Goal: Transaction & Acquisition: Purchase product/service

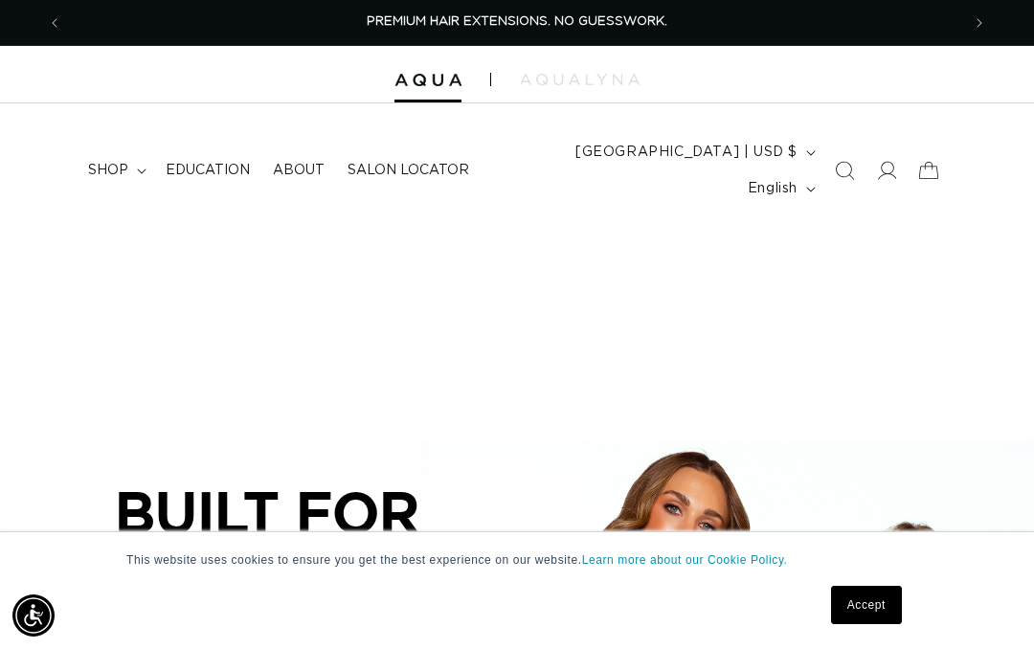
scroll to position [0, 898]
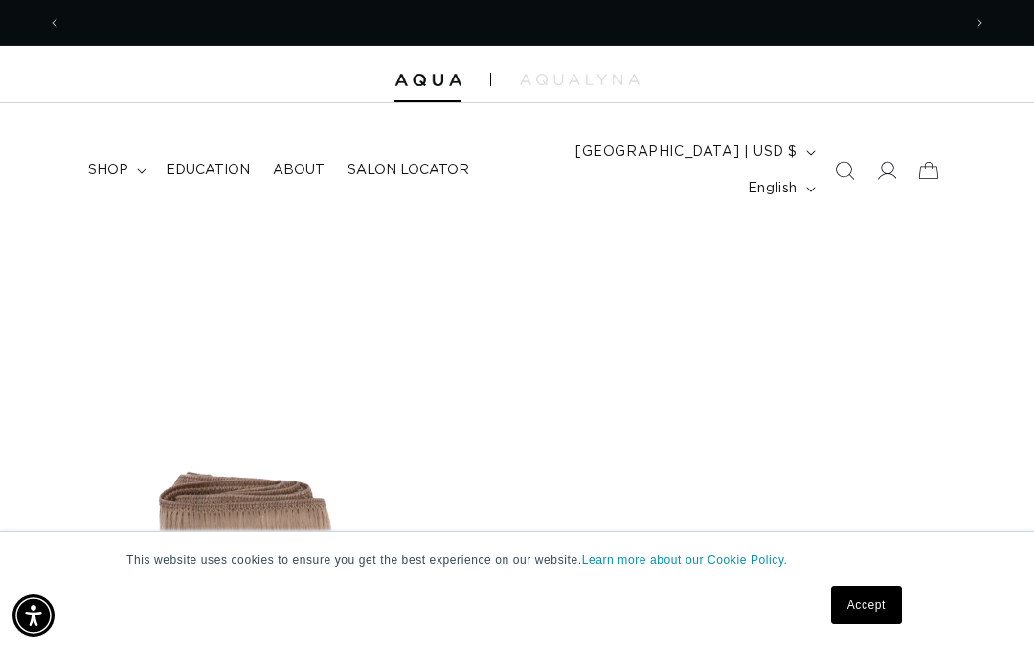
scroll to position [0, 1797]
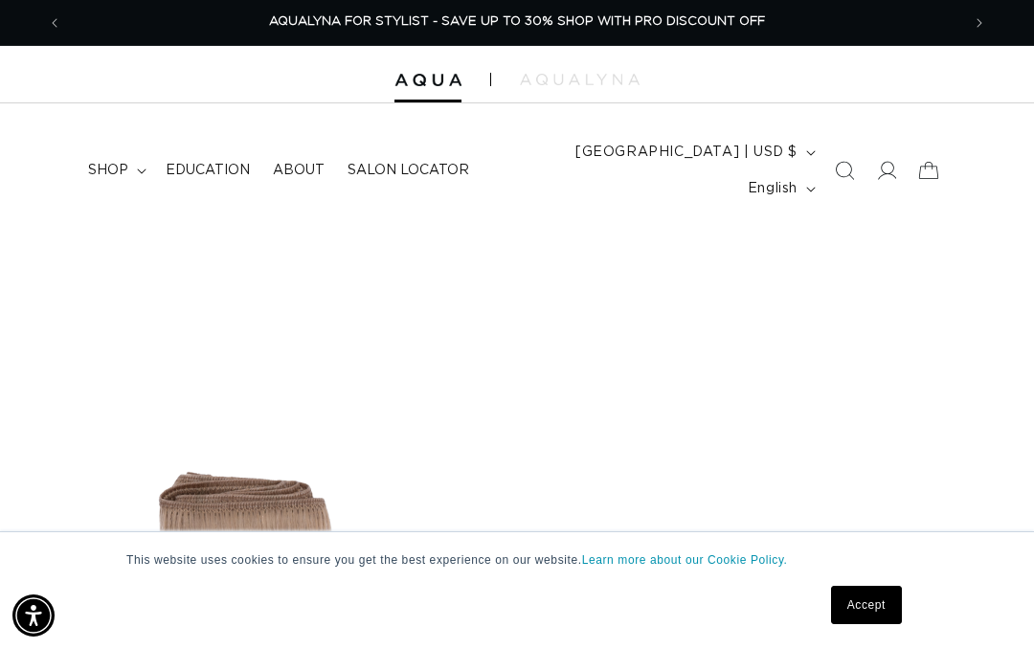
click at [889, 161] on icon at bounding box center [886, 170] width 19 height 19
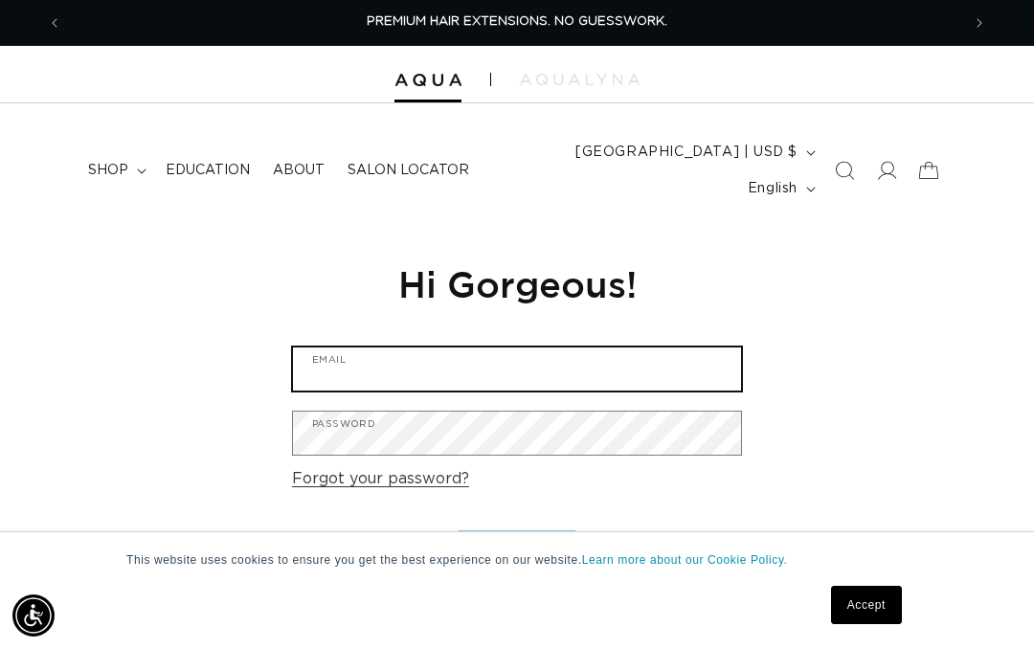
click at [420, 348] on input "Email" at bounding box center [517, 369] width 448 height 43
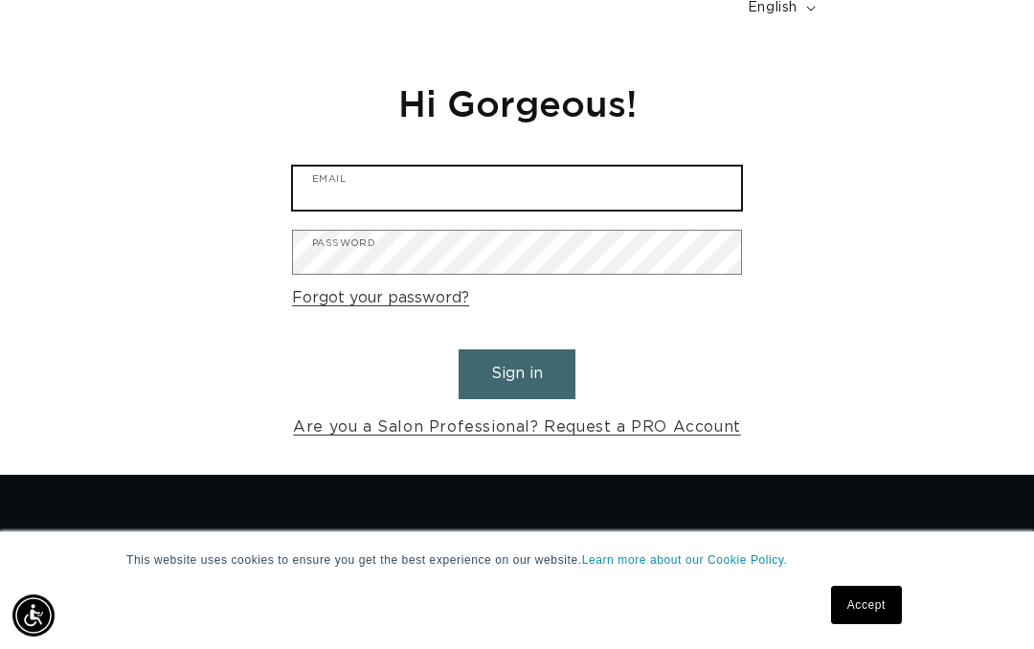
scroll to position [0, 1797]
type input "laurihornstein@yahoo.com"
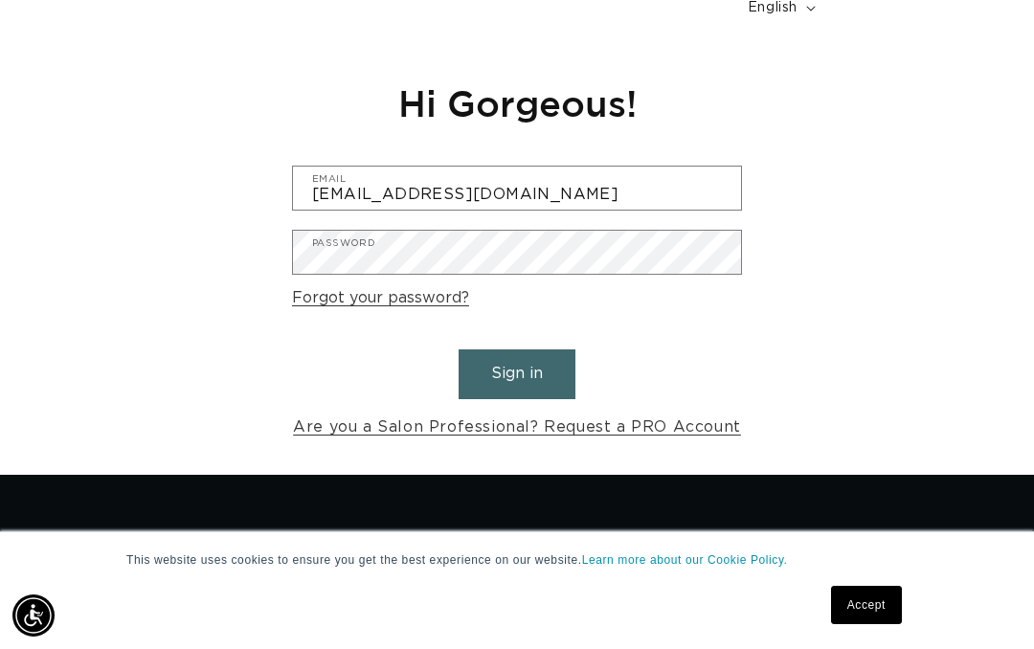
click at [530, 350] on button "Sign in" at bounding box center [517, 374] width 117 height 49
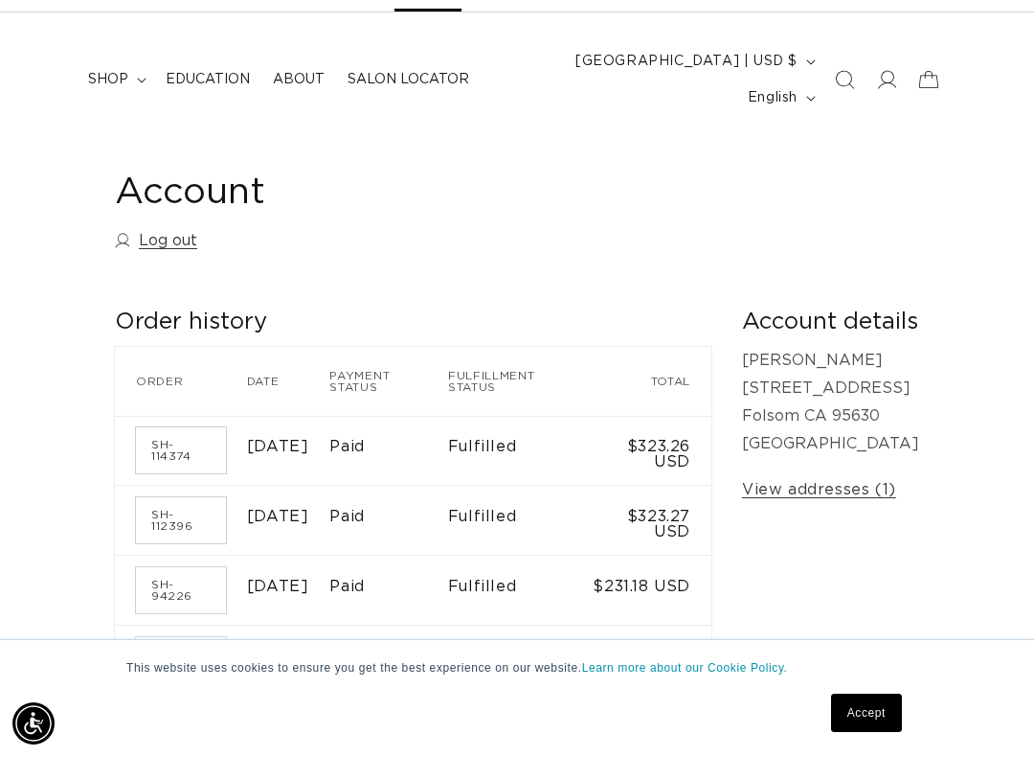
scroll to position [0, 898]
click at [173, 427] on link "SH-114374" at bounding box center [181, 450] width 90 height 46
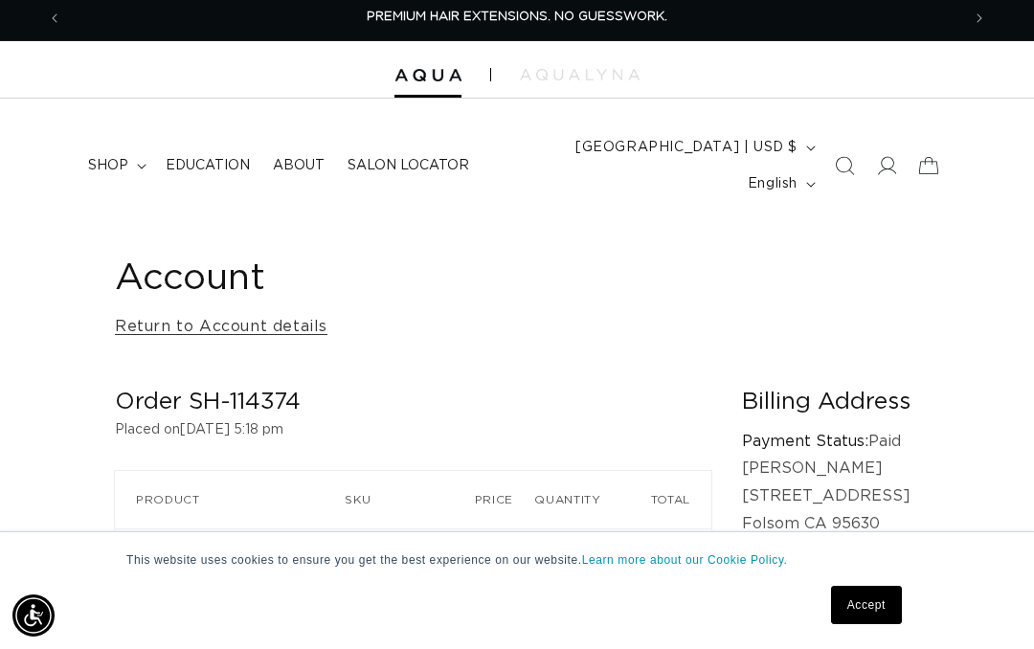
scroll to position [4, 0]
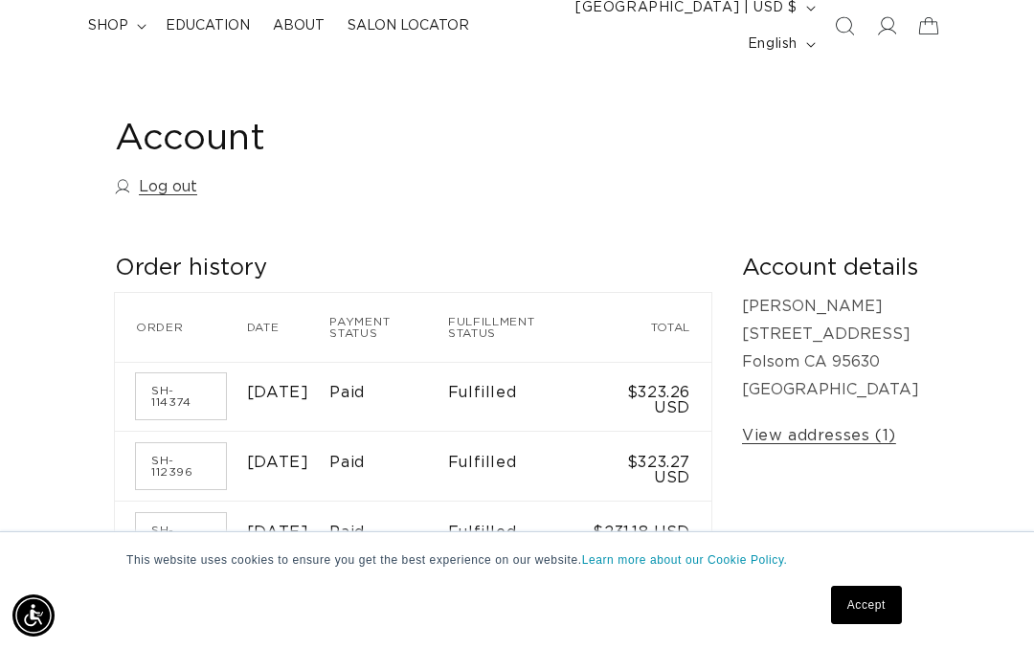
scroll to position [0, 898]
click at [113, 17] on span "shop" at bounding box center [108, 25] width 40 height 17
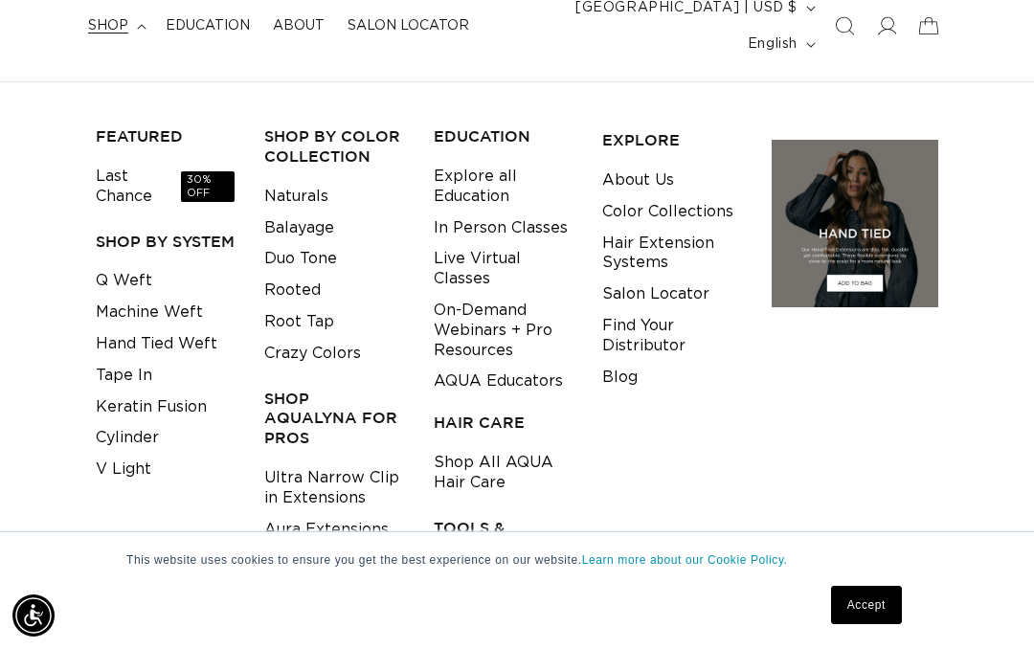
scroll to position [0, 0]
click at [144, 360] on link "Tape In" at bounding box center [124, 376] width 57 height 32
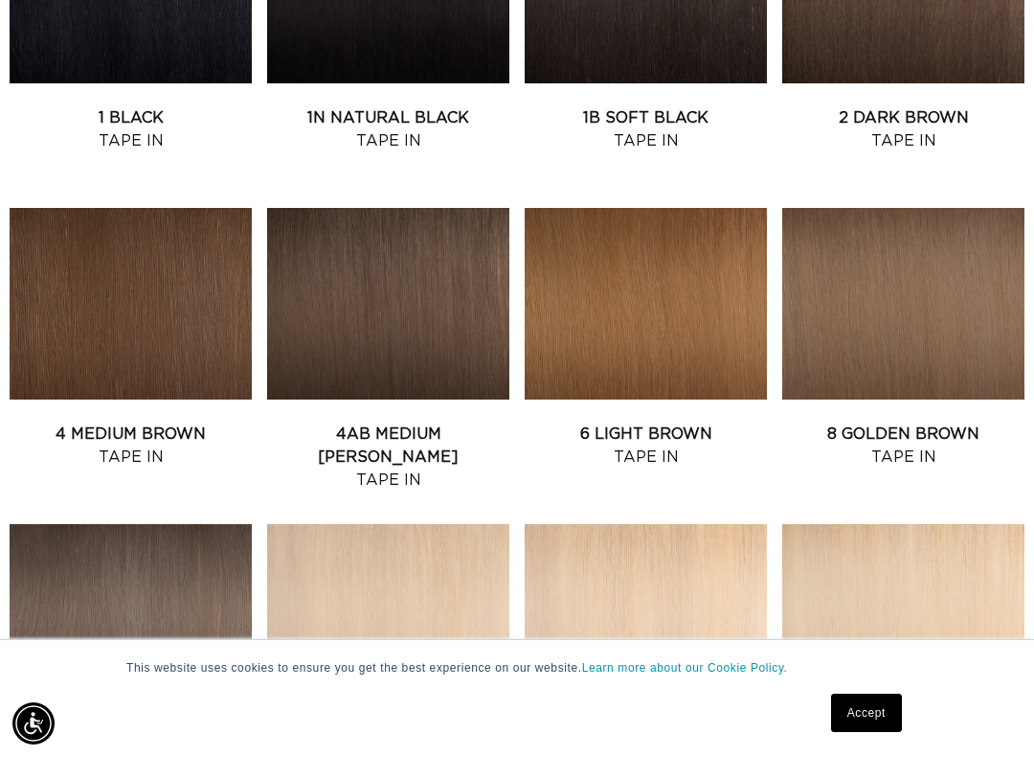
click at [154, 422] on link "4 Medium Brown Tape In" at bounding box center [131, 445] width 242 height 46
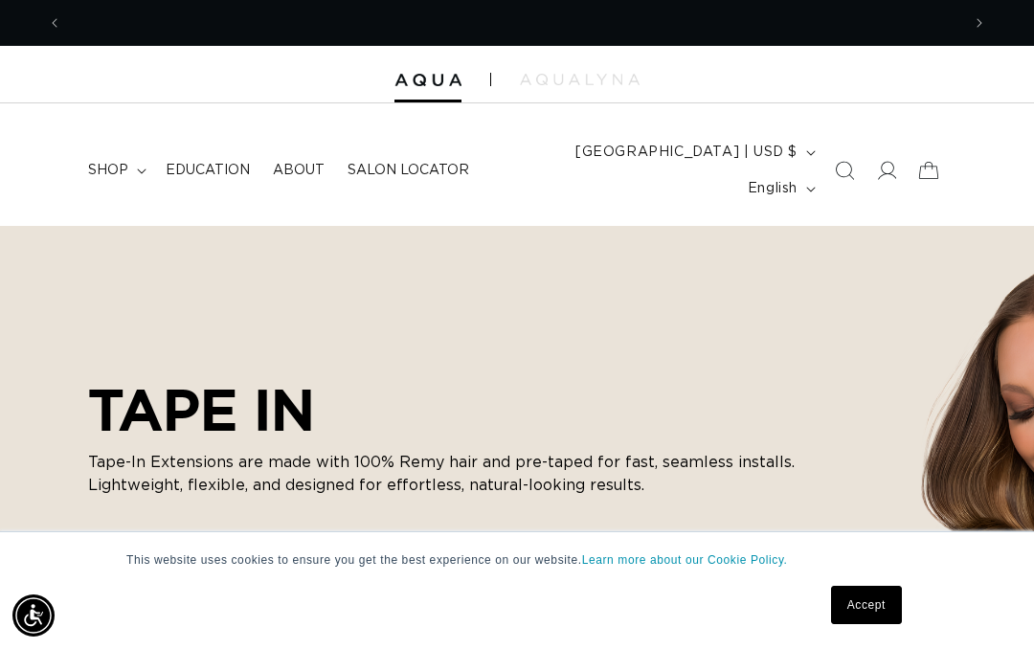
scroll to position [0, 1797]
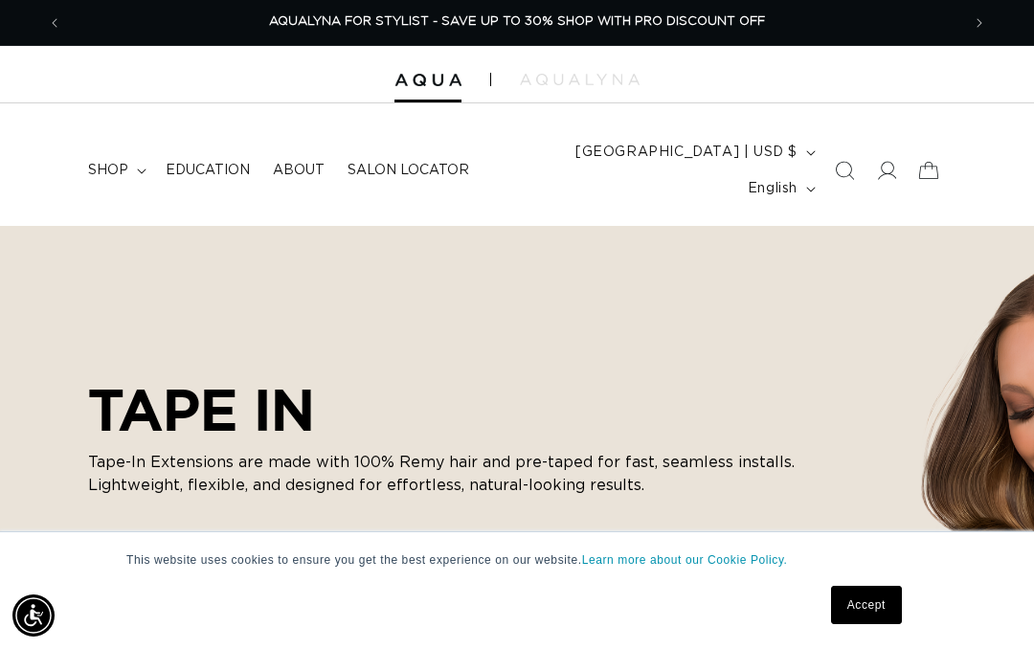
click at [108, 162] on span "shop" at bounding box center [108, 170] width 40 height 17
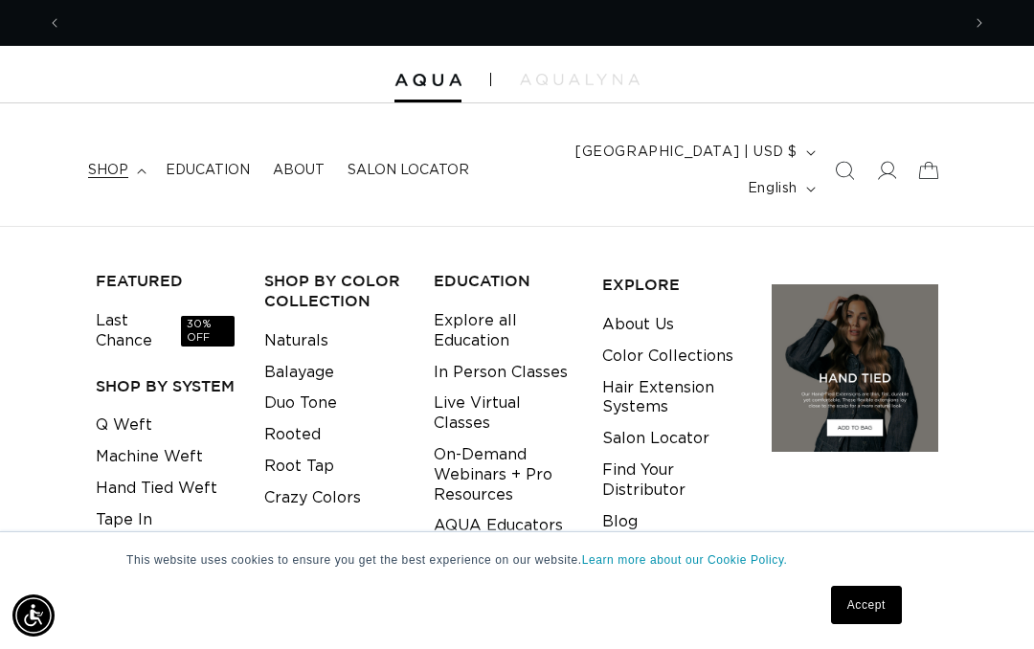
scroll to position [0, 898]
click at [322, 357] on link "Balayage" at bounding box center [299, 373] width 70 height 32
click at [62, 329] on div "FEATURED Last Chance 30% OFF SHOP BY SYSTEM Q Weft Machine Weft Hand Tied Weft …" at bounding box center [517, 512] width 1034 height 512
click at [124, 505] on link "Tape In" at bounding box center [124, 521] width 57 height 32
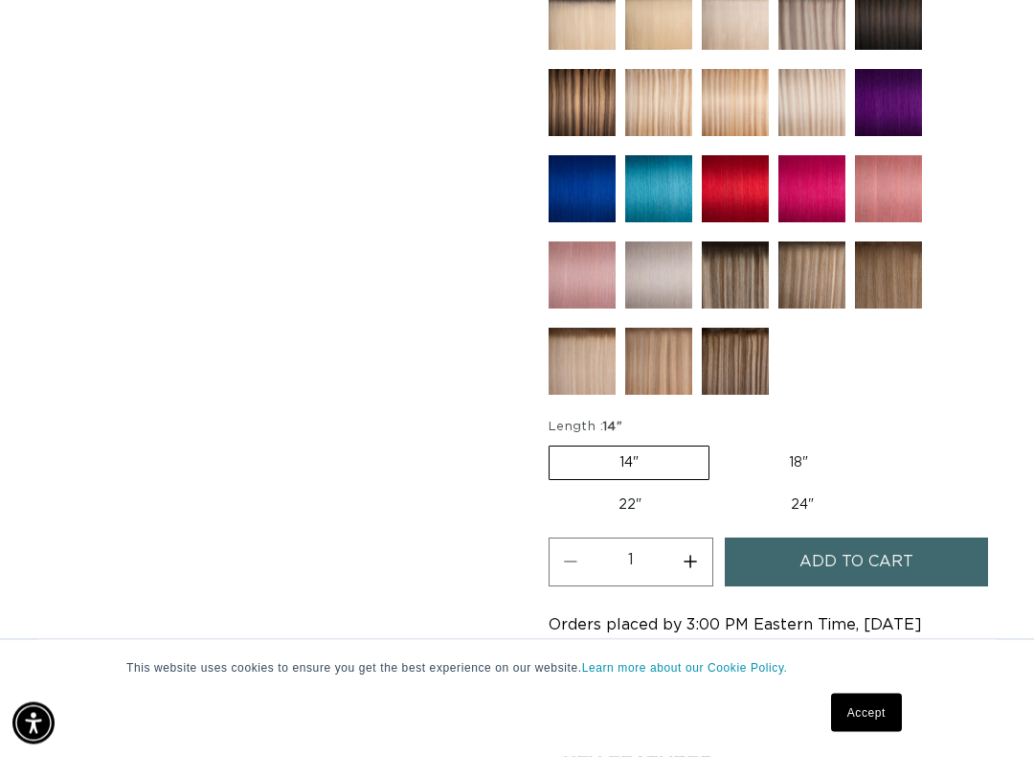
scroll to position [1155, 0]
click at [840, 537] on span "Add to cart" at bounding box center [857, 561] width 114 height 49
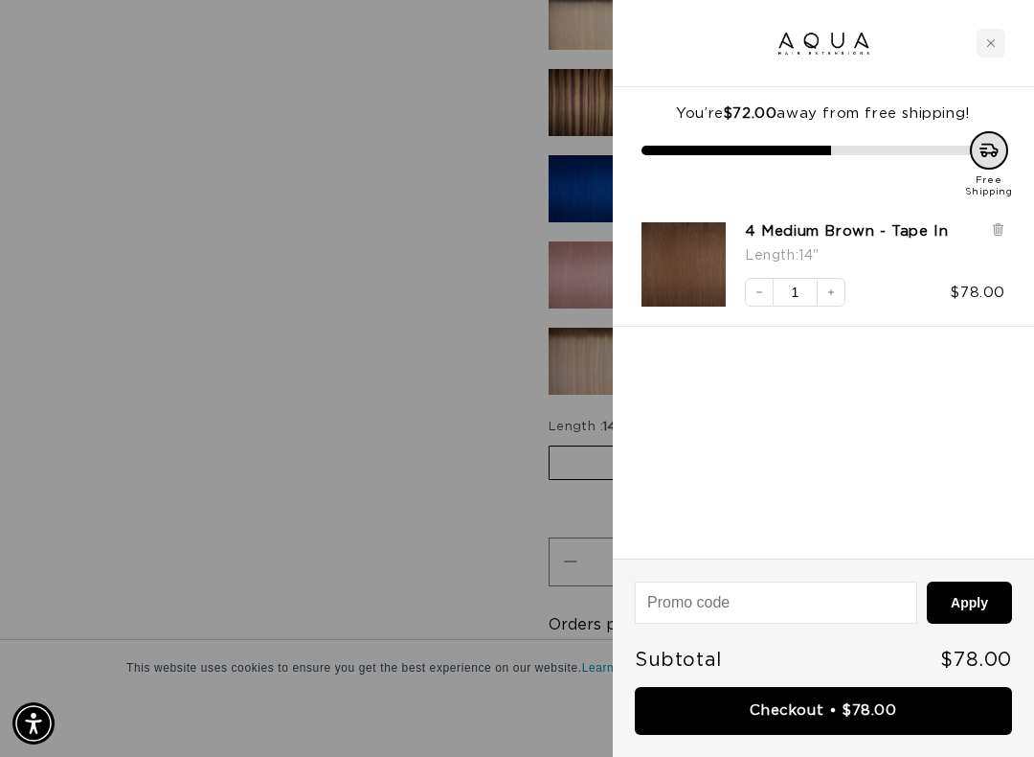
scroll to position [0, 0]
click at [839, 285] on button "Increase quantity" at bounding box center [831, 292] width 29 height 29
click at [990, 603] on button "Apply" at bounding box center [969, 602] width 85 height 42
click at [952, 440] on div "Free shipping unlocked! Free Shipping 4 Medium Brown - Tape In Length : 14" Dec…" at bounding box center [823, 322] width 421 height 471
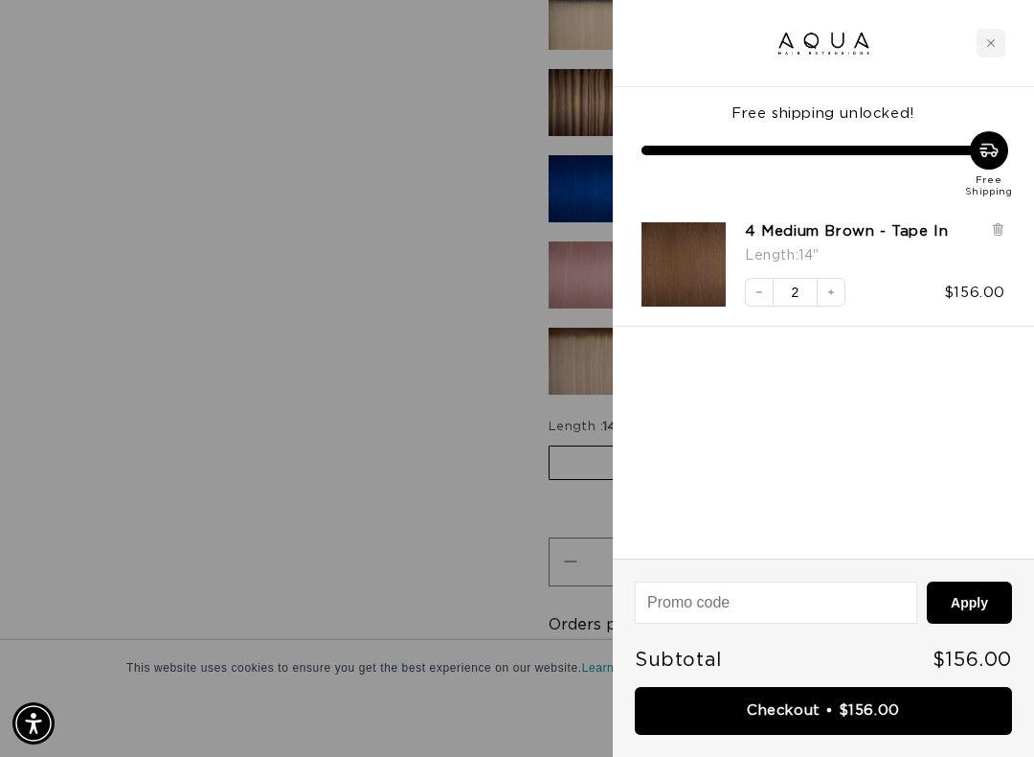
scroll to position [0, 1797]
click at [987, 40] on icon "Close cart" at bounding box center [991, 43] width 10 height 10
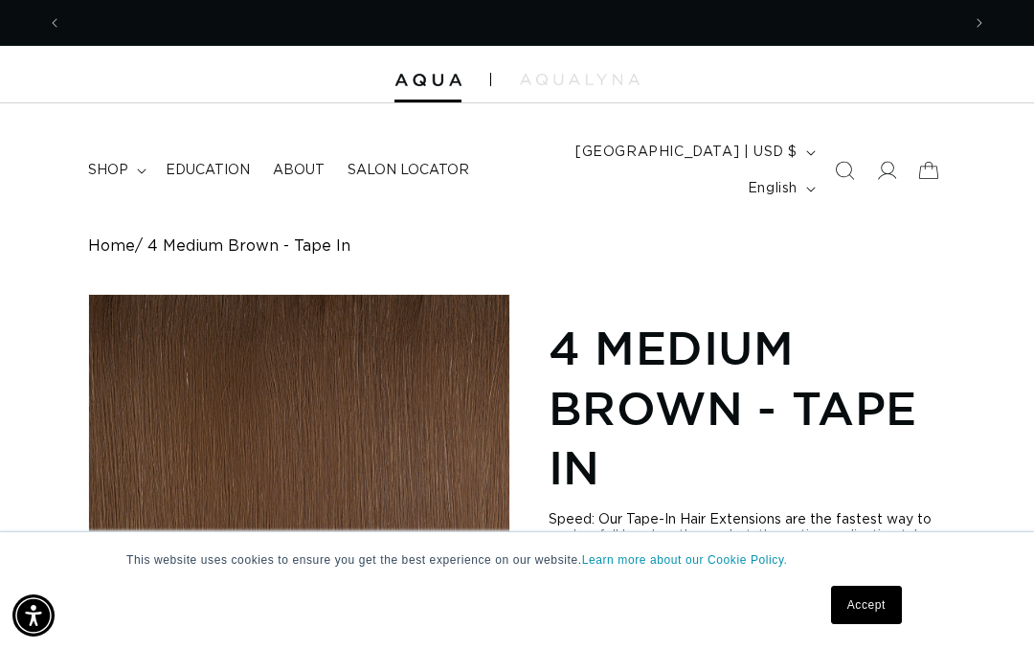
scroll to position [0, 0]
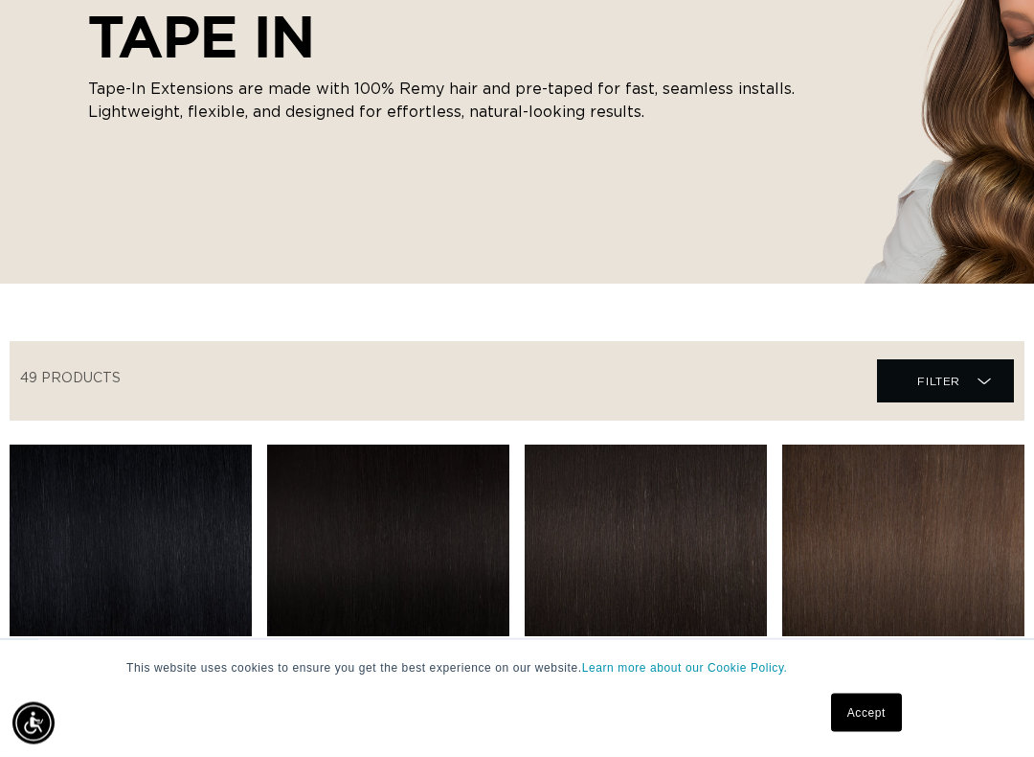
scroll to position [373, 0]
click at [948, 363] on span "Filter" at bounding box center [938, 381] width 43 height 36
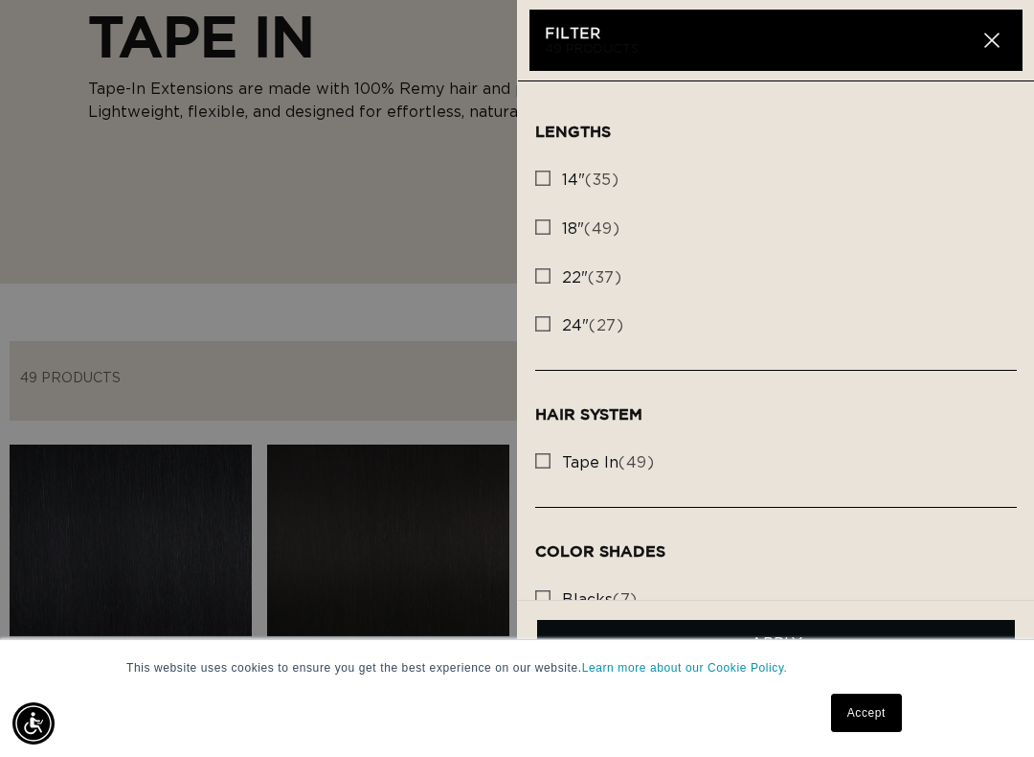
scroll to position [0, 1797]
click at [541, 167] on input "14" (35) 14" (35 products)" at bounding box center [542, 173] width 15 height 15
checkbox input "true"
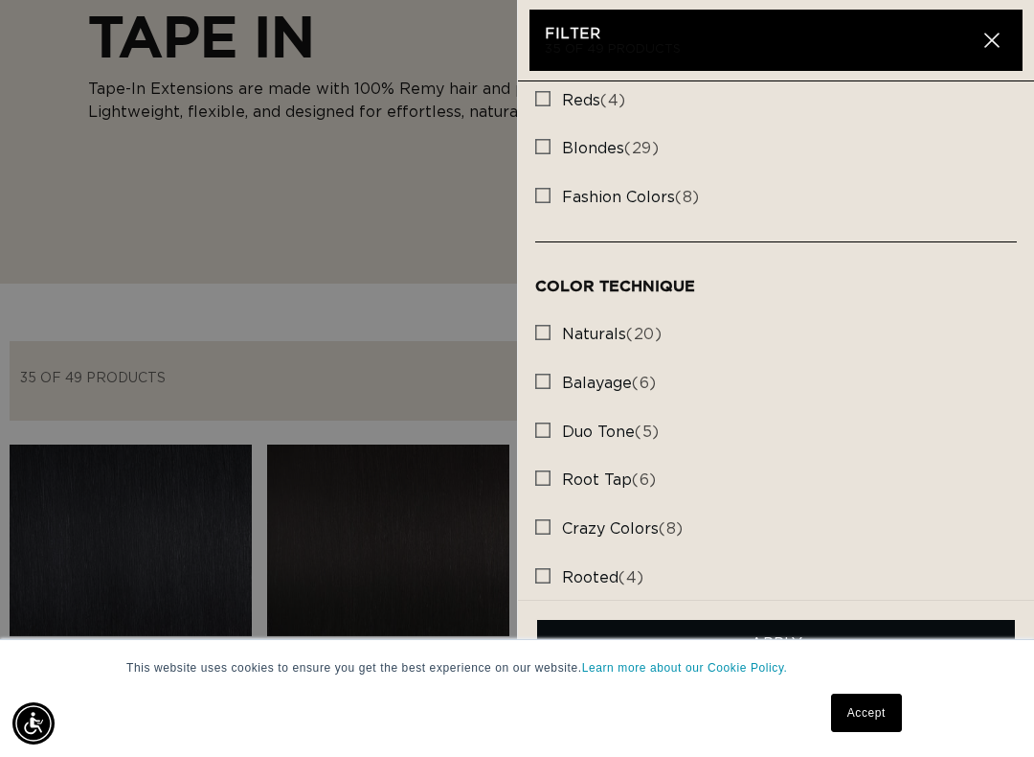
scroll to position [599, 0]
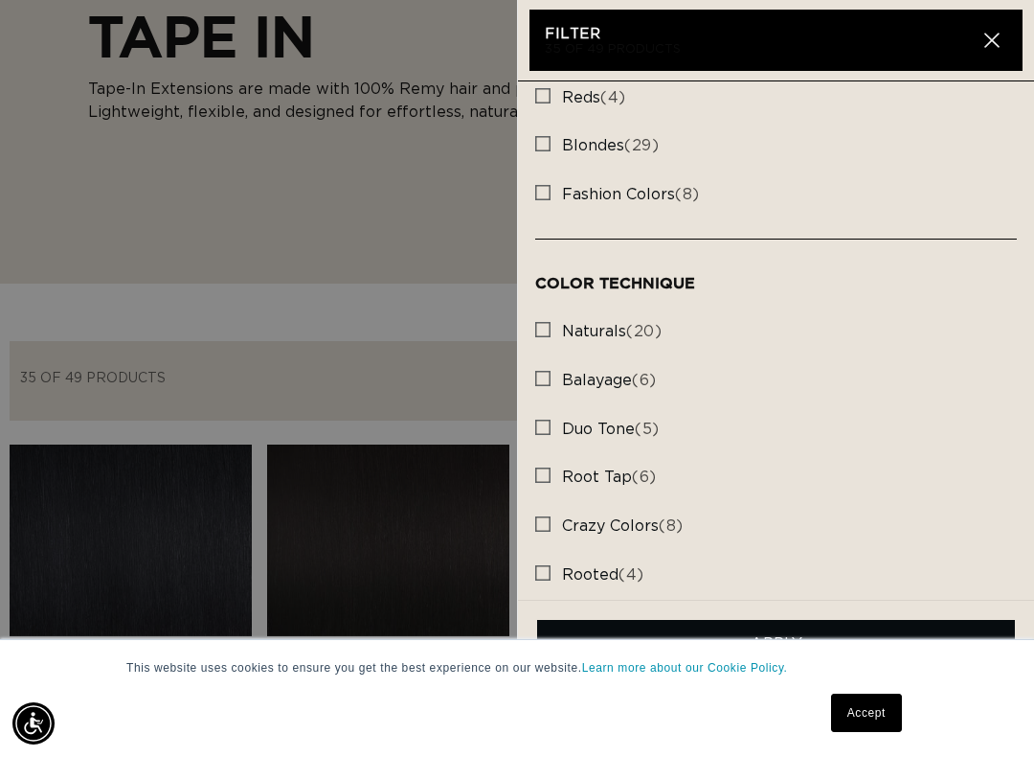
click at [549, 373] on rect at bounding box center [542, 378] width 13 height 13
click at [549, 373] on input "balayage (6) balayage (6 products)" at bounding box center [542, 373] width 15 height 15
checkbox input "true"
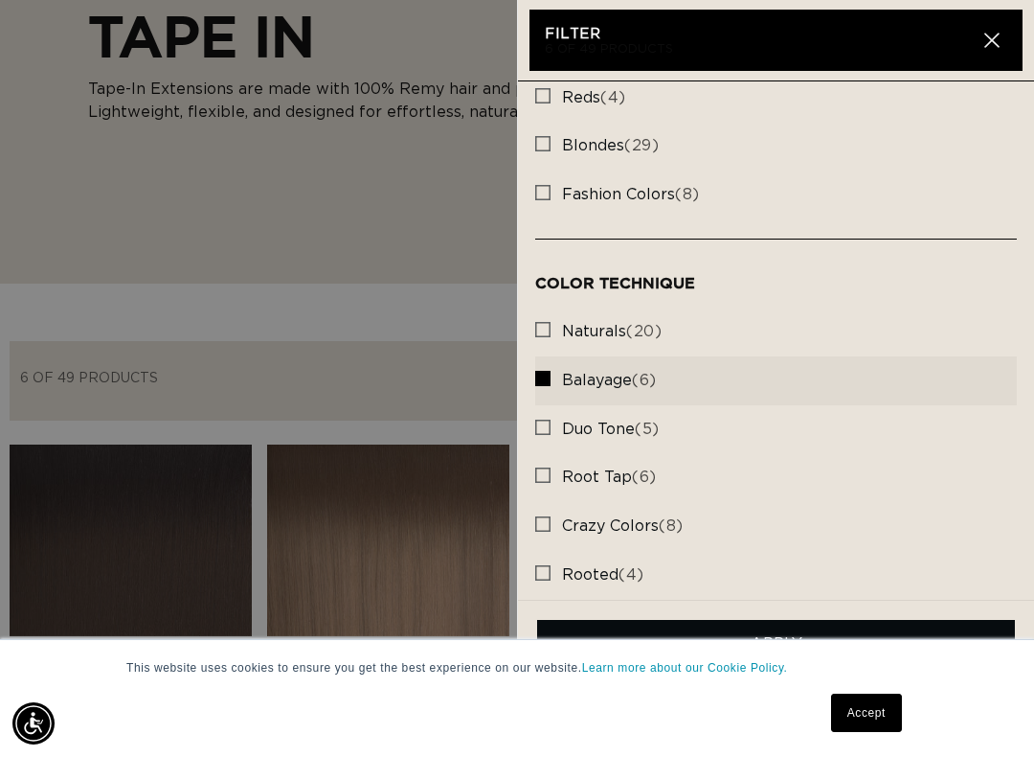
click at [877, 359] on summary "Filter Filter" at bounding box center [945, 380] width 137 height 43
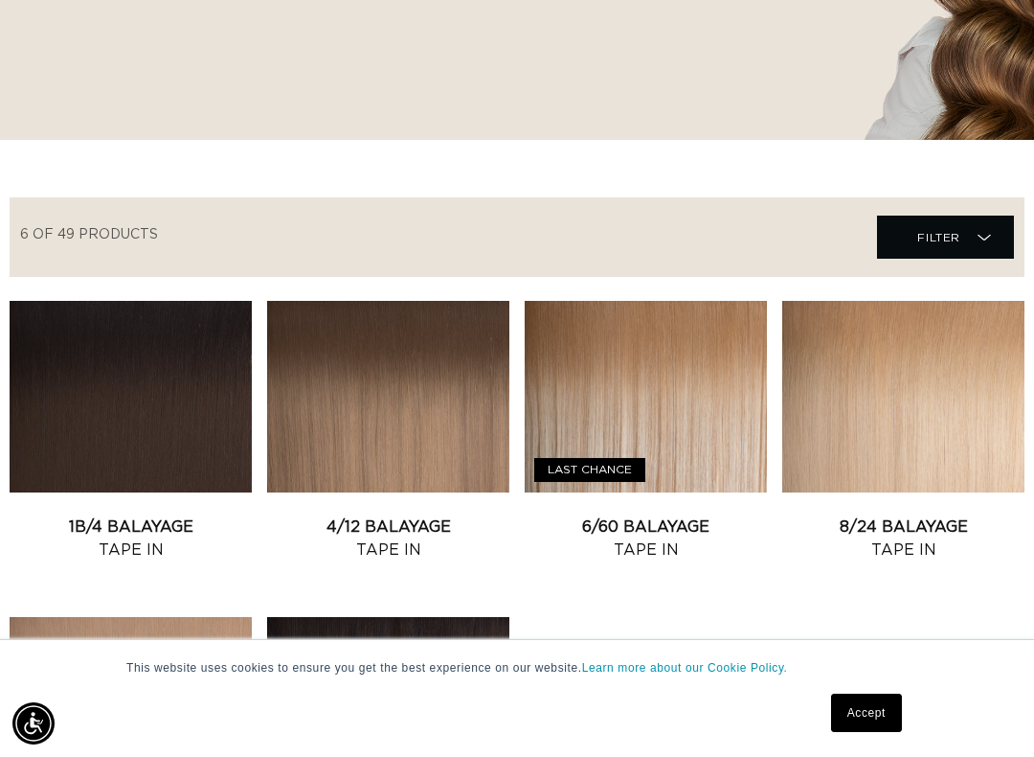
scroll to position [0, 898]
click at [378, 515] on link "4/12 Balayage Tape In" at bounding box center [388, 538] width 242 height 46
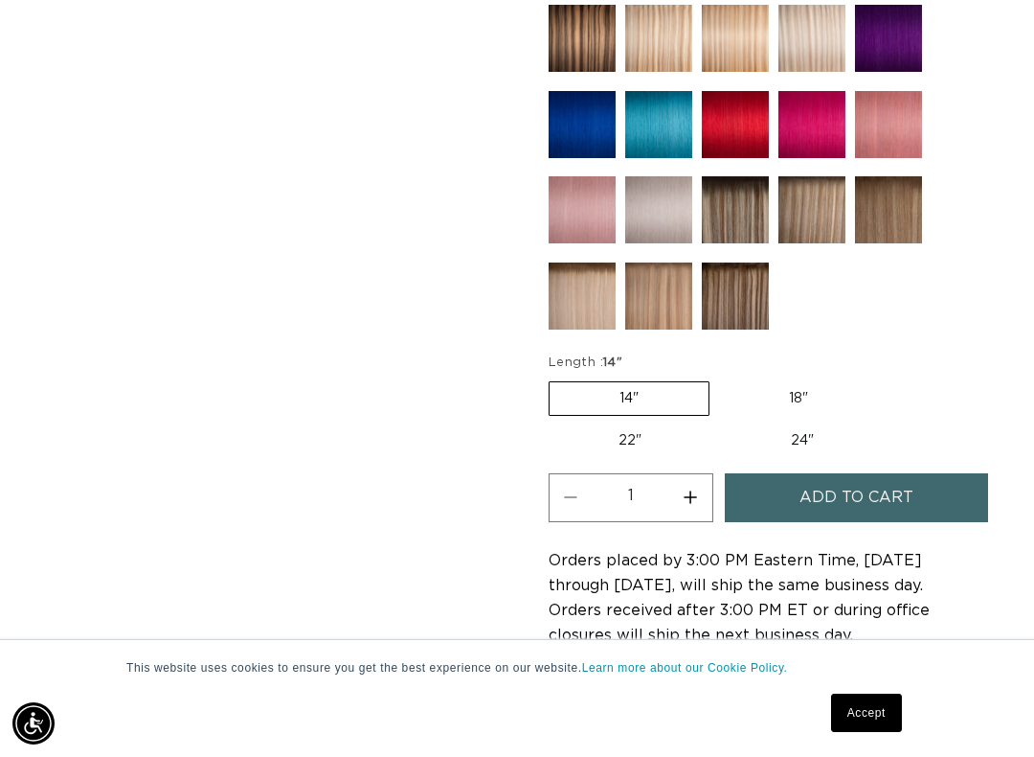
scroll to position [0, 898]
click at [825, 473] on span "Add to cart" at bounding box center [857, 497] width 114 height 49
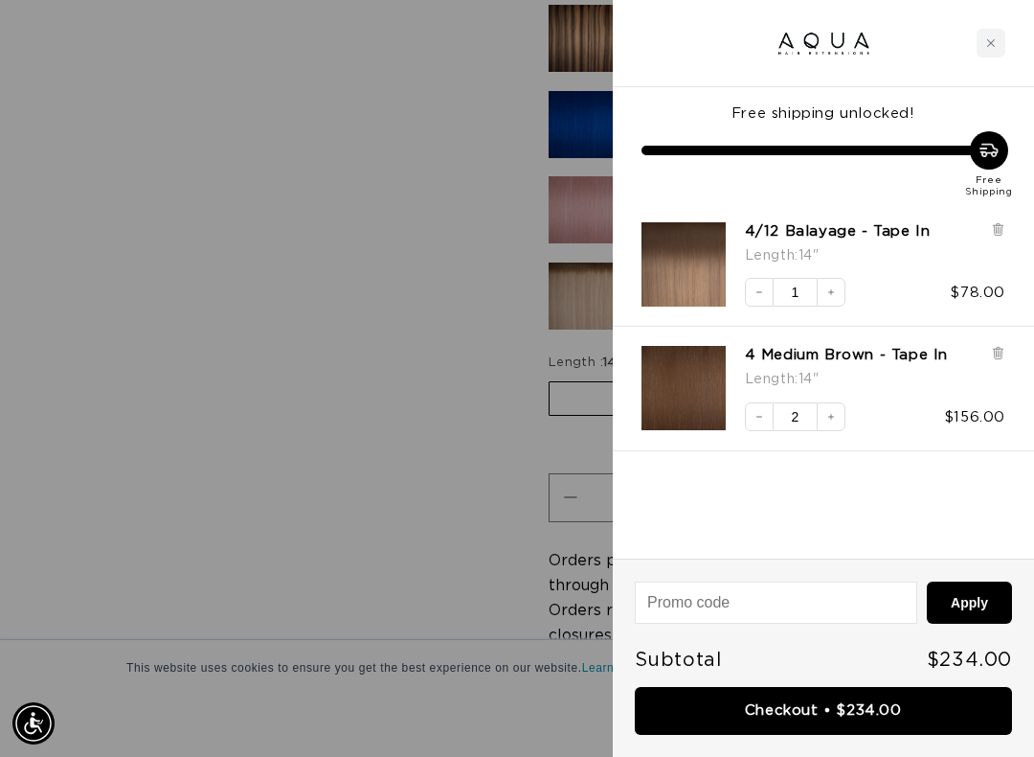
scroll to position [0, 0]
click at [832, 286] on icon "Increase quantity" at bounding box center [830, 291] width 11 height 11
click at [863, 648] on link "Checkout • $312.00" at bounding box center [823, 711] width 377 height 49
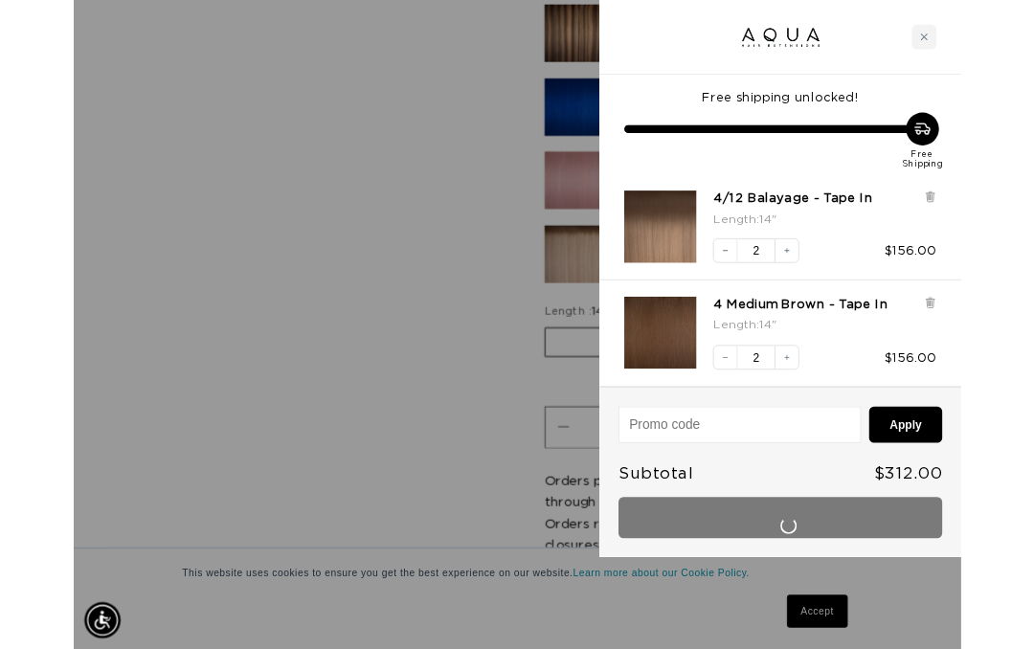
scroll to position [0, 1797]
